Goal: Complete application form

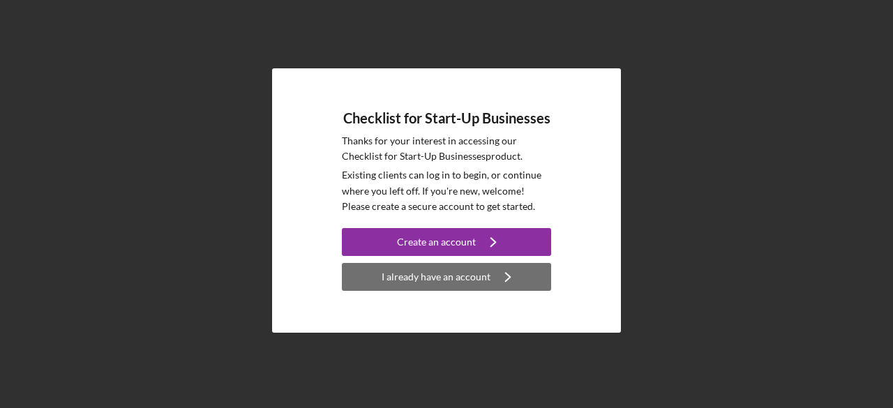
click at [460, 269] on div "I already have an account" at bounding box center [435, 277] width 109 height 28
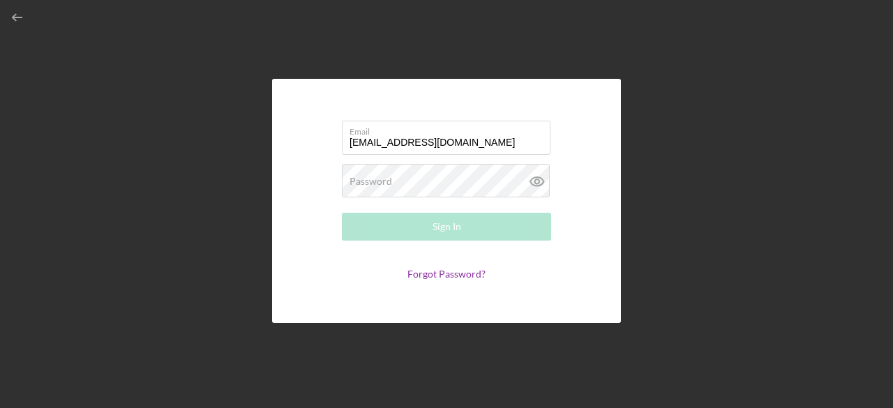
type input "[EMAIL_ADDRESS][DOMAIN_NAME]"
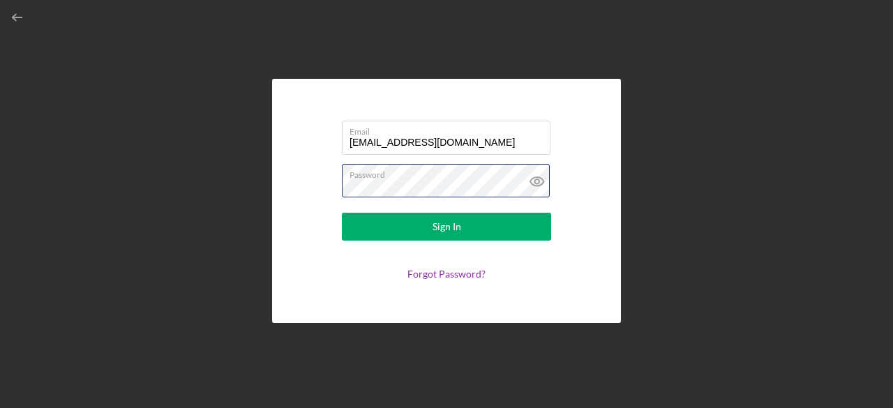
click at [342, 213] on button "Sign In" at bounding box center [446, 227] width 209 height 28
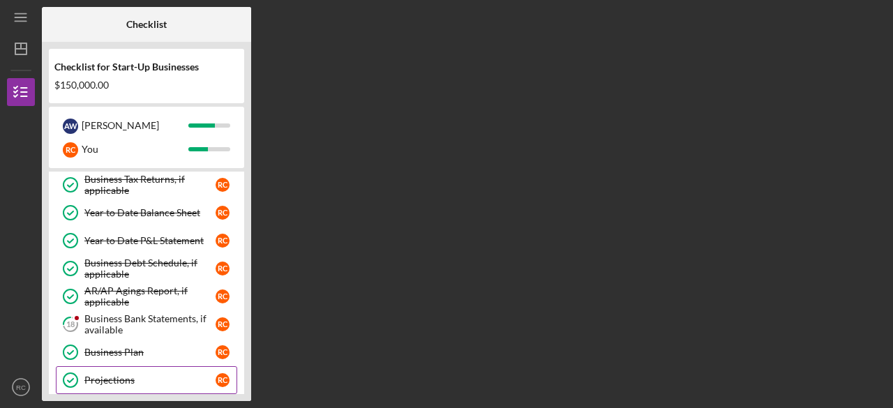
scroll to position [367, 0]
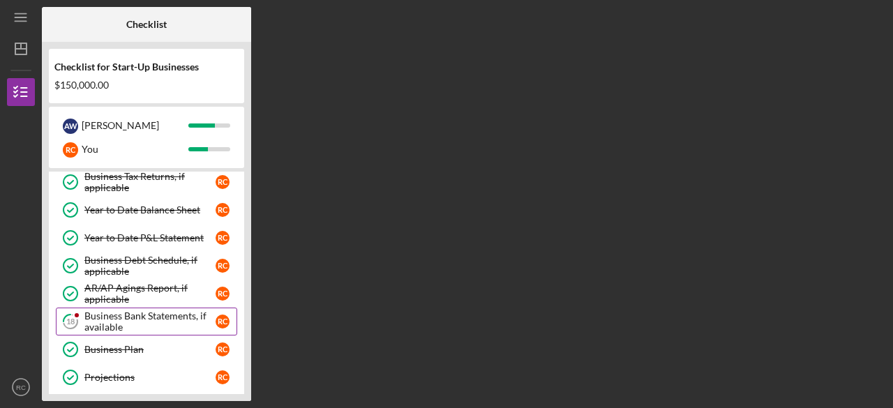
click at [161, 310] on div "Business Bank Statements, if available" at bounding box center [149, 321] width 131 height 22
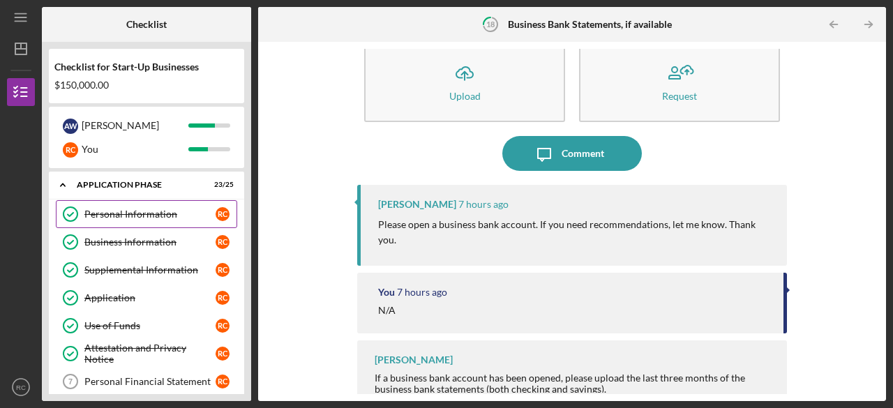
scroll to position [8, 0]
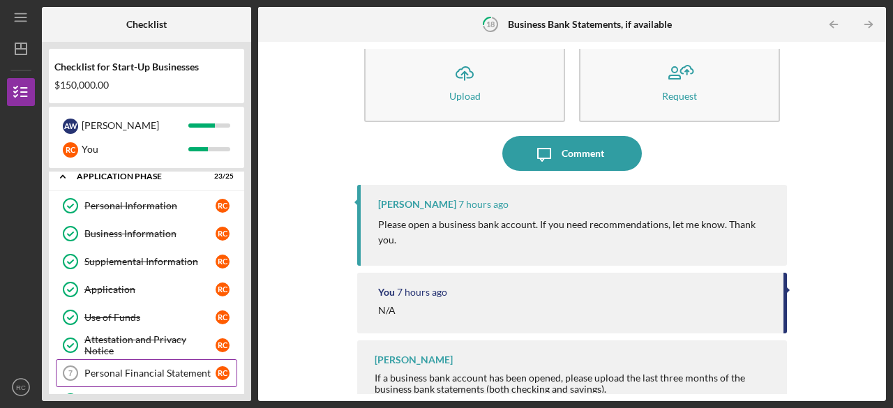
click at [153, 361] on link "Personal Financial Statement 7 Personal Financial Statement R C" at bounding box center [146, 373] width 181 height 28
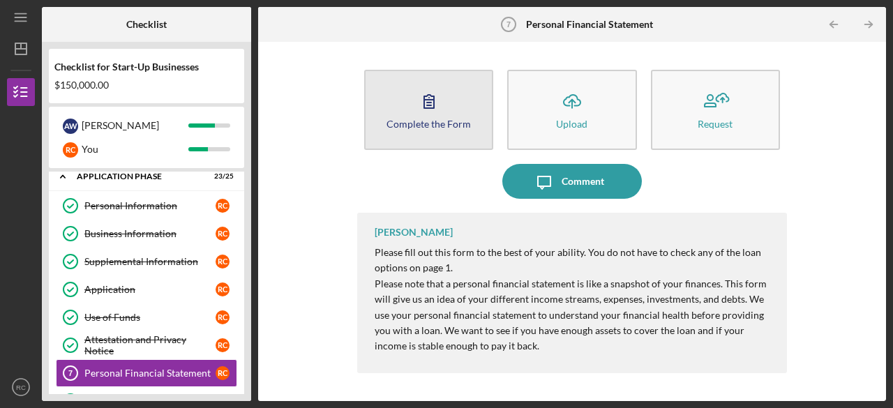
click at [421, 120] on div "Complete the Form" at bounding box center [428, 124] width 84 height 10
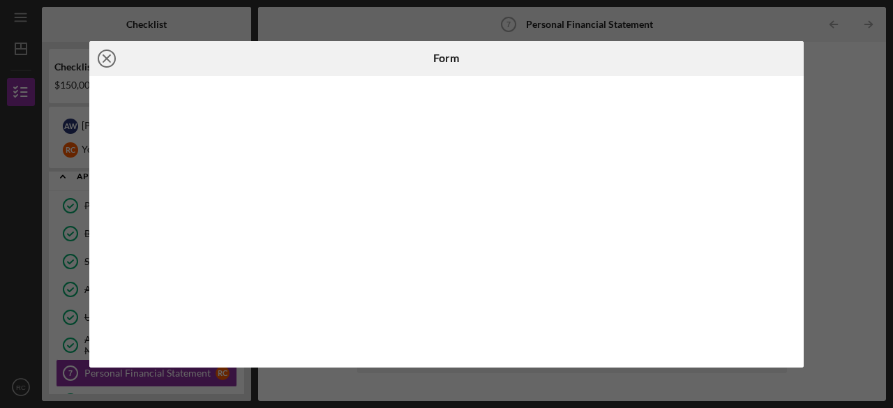
click at [112, 59] on icon "Icon/Close" at bounding box center [106, 58] width 35 height 35
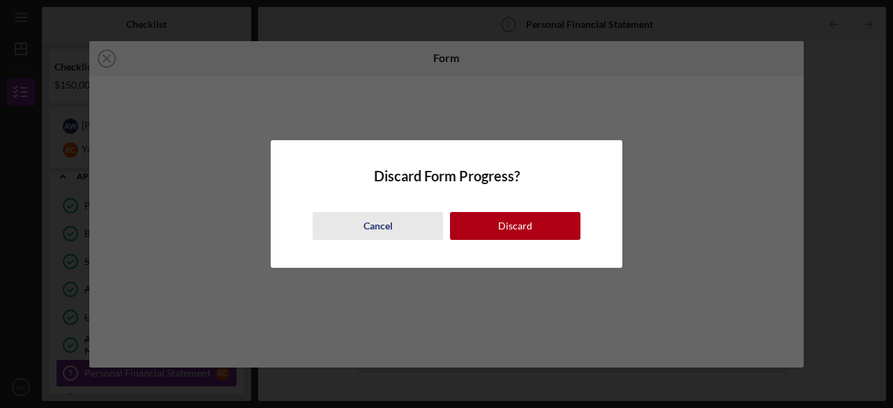
click at [375, 222] on div "Cancel" at bounding box center [377, 226] width 29 height 28
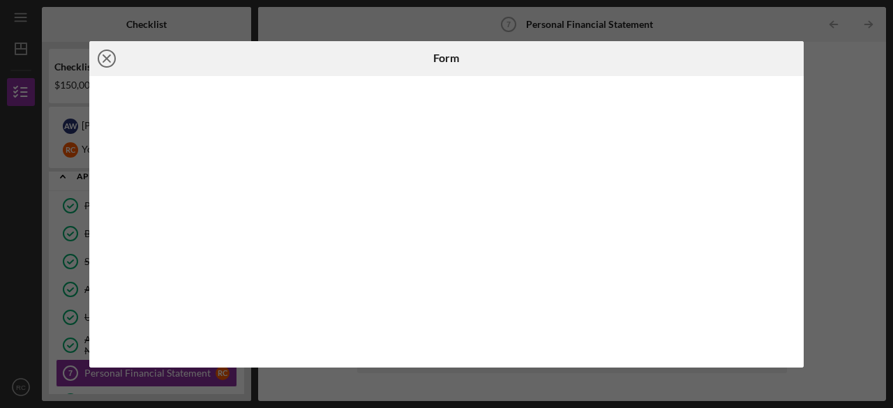
click at [107, 59] on line at bounding box center [106, 58] width 7 height 7
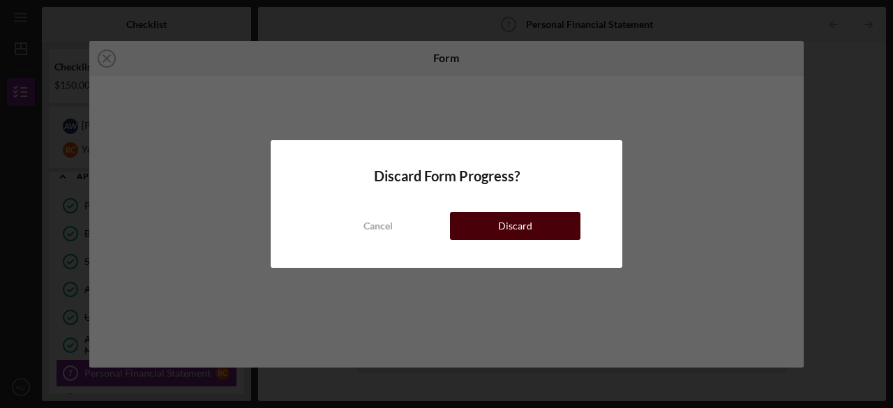
click at [515, 227] on div "Discard" at bounding box center [515, 226] width 34 height 28
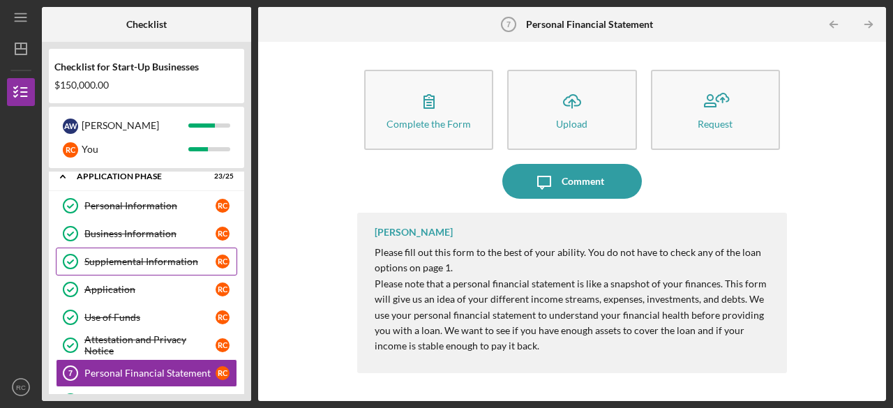
scroll to position [80, 0]
